Goal: Task Accomplishment & Management: Complete application form

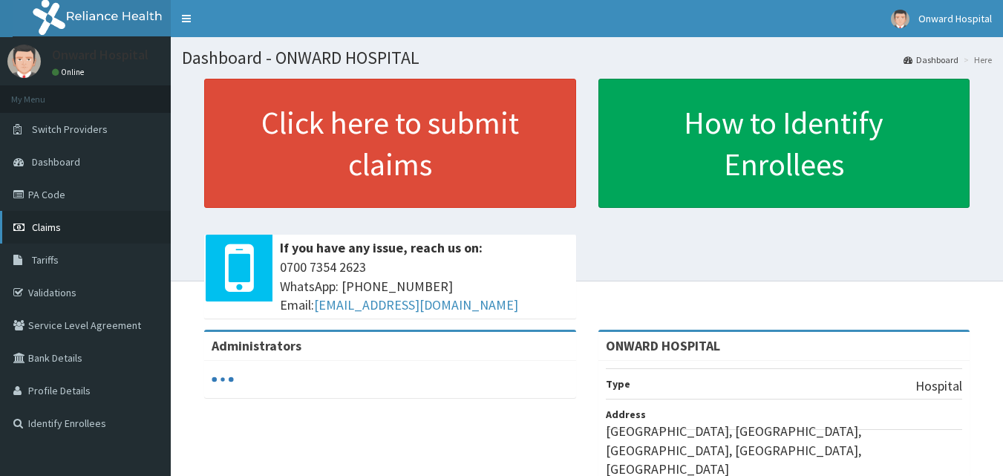
click at [48, 222] on span "Claims" at bounding box center [46, 227] width 29 height 13
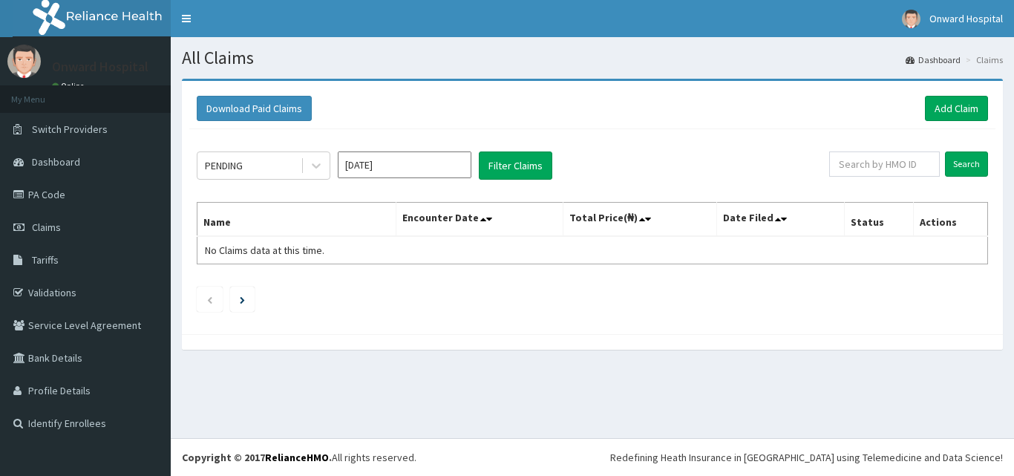
click at [951, 104] on link "Add Claim" at bounding box center [956, 108] width 63 height 25
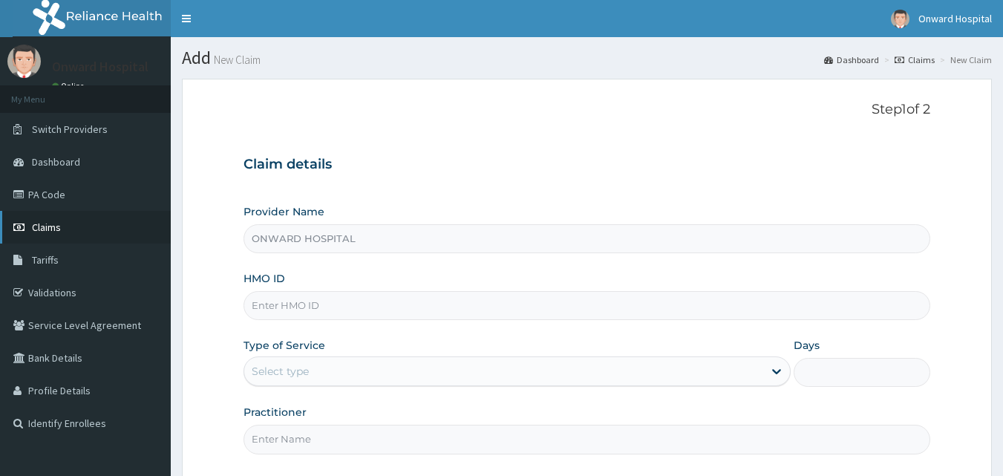
click at [49, 229] on span "Claims" at bounding box center [46, 227] width 29 height 13
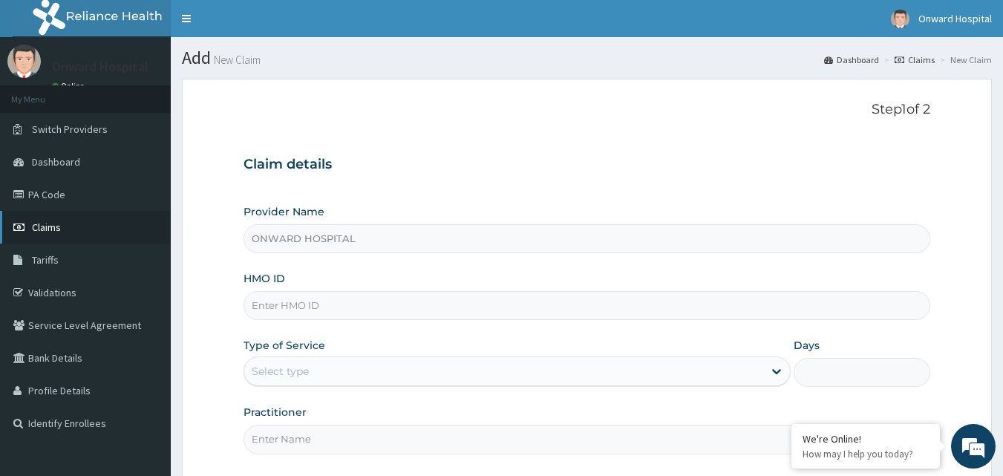
click at [50, 229] on span "Claims" at bounding box center [46, 227] width 29 height 13
